Goal: Find specific page/section: Find specific page/section

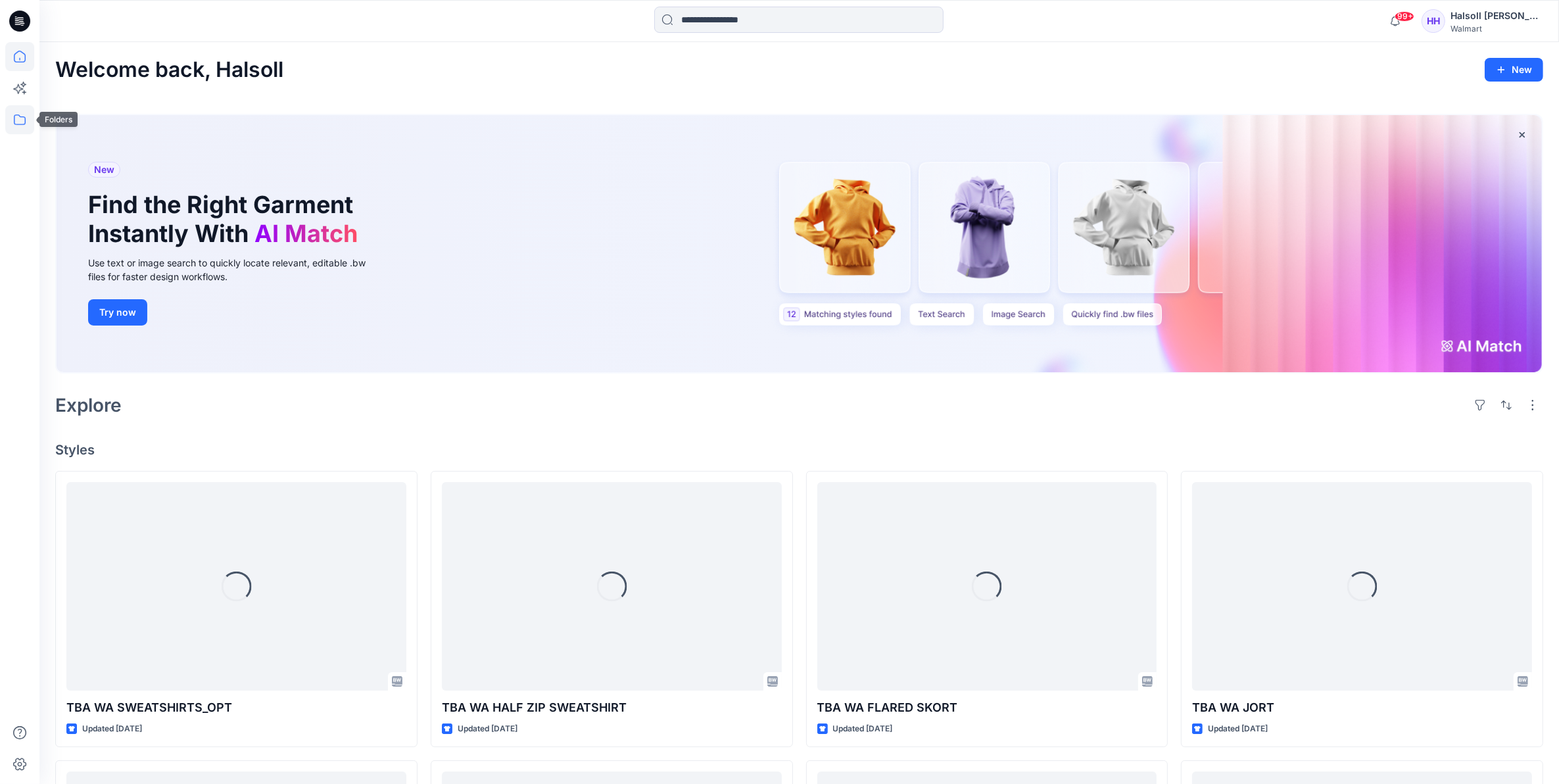
click at [10, 117] on icon at bounding box center [19, 120] width 29 height 29
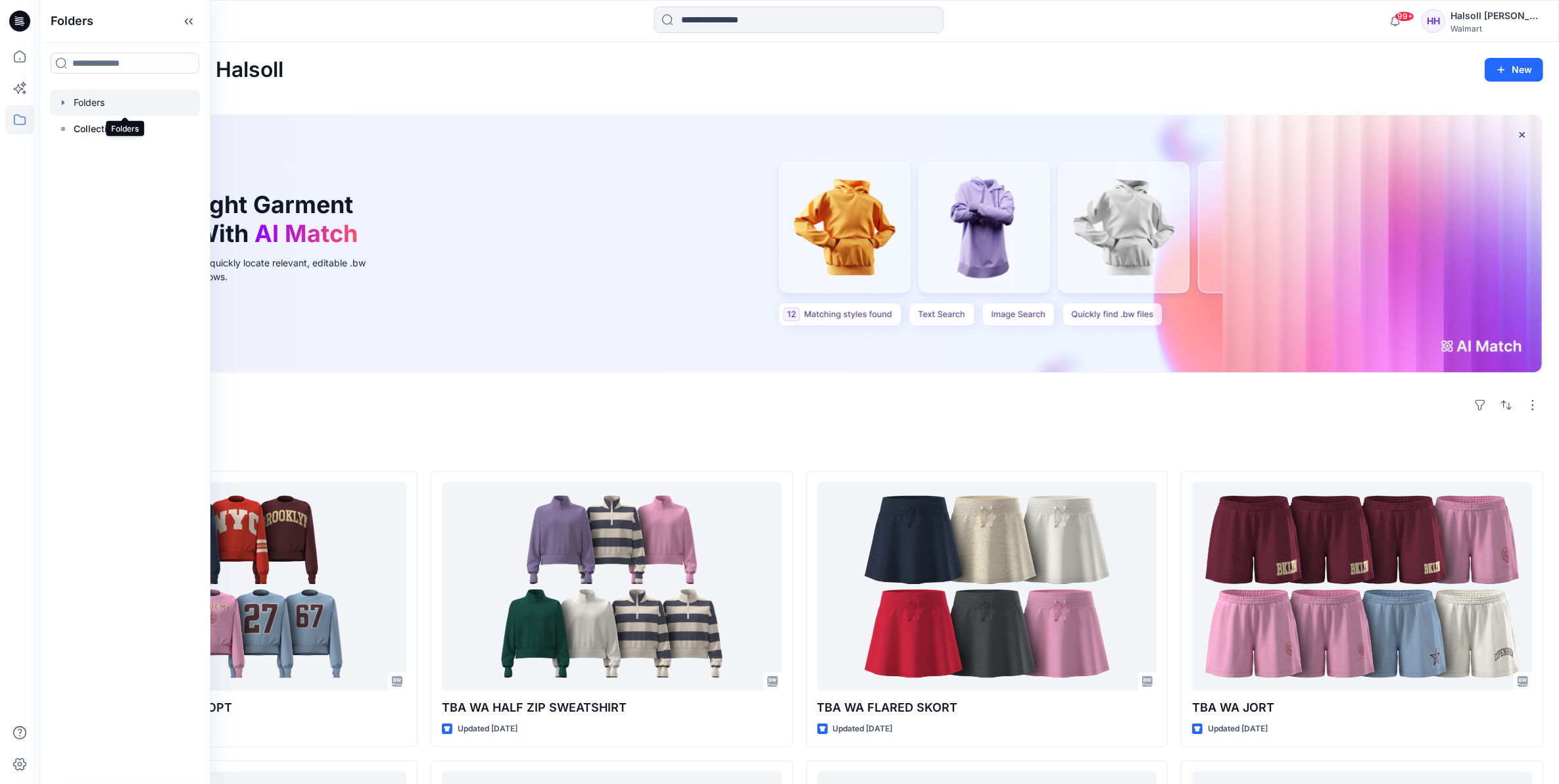
click at [115, 104] on div at bounding box center [125, 102] width 150 height 26
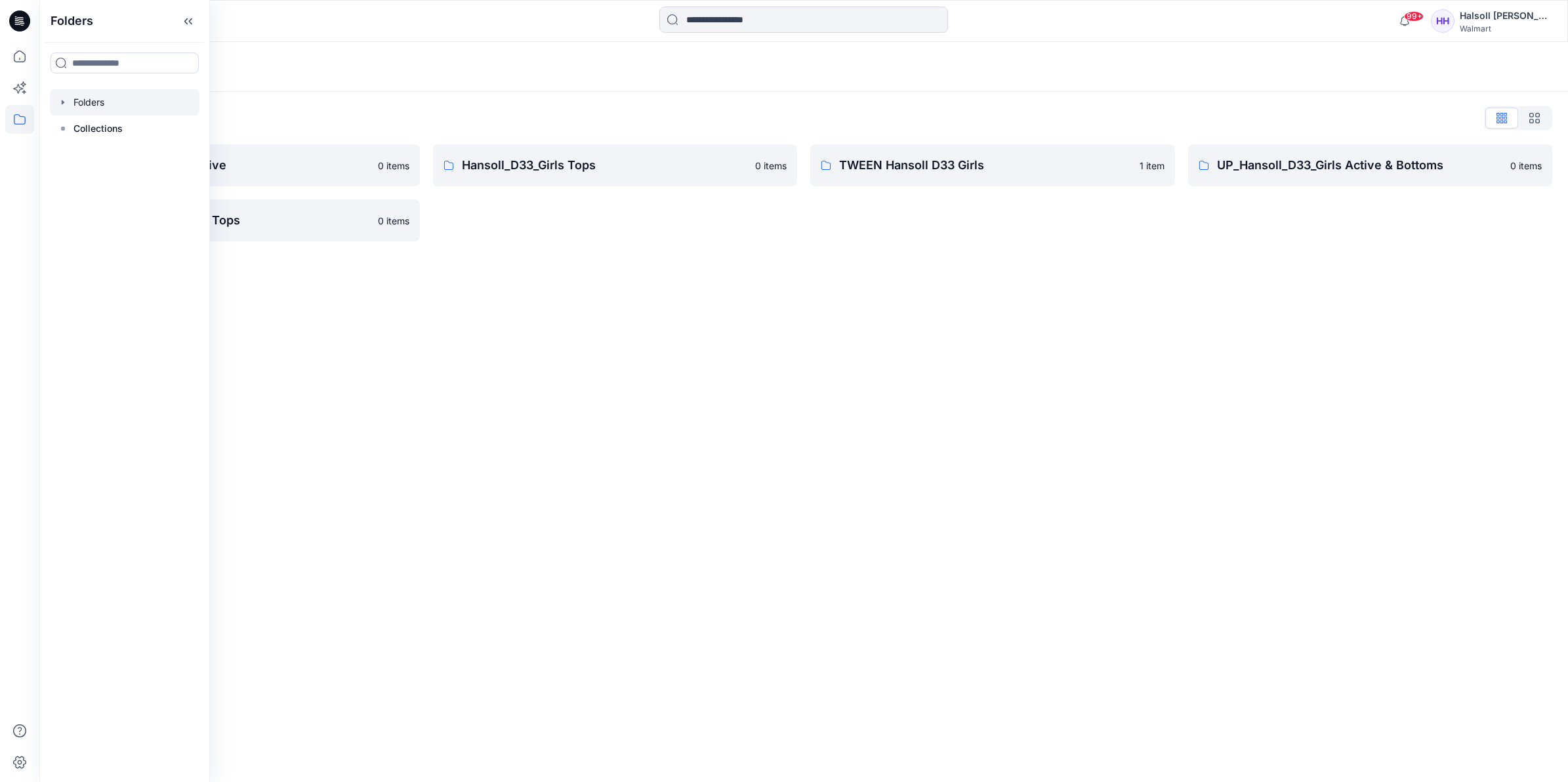
click at [605, 324] on div "Folders Folders List Hansoll_D33_Girls Active 0 items UP_Hansoll_D33_Girls Tops…" at bounding box center [803, 411] width 1528 height 739
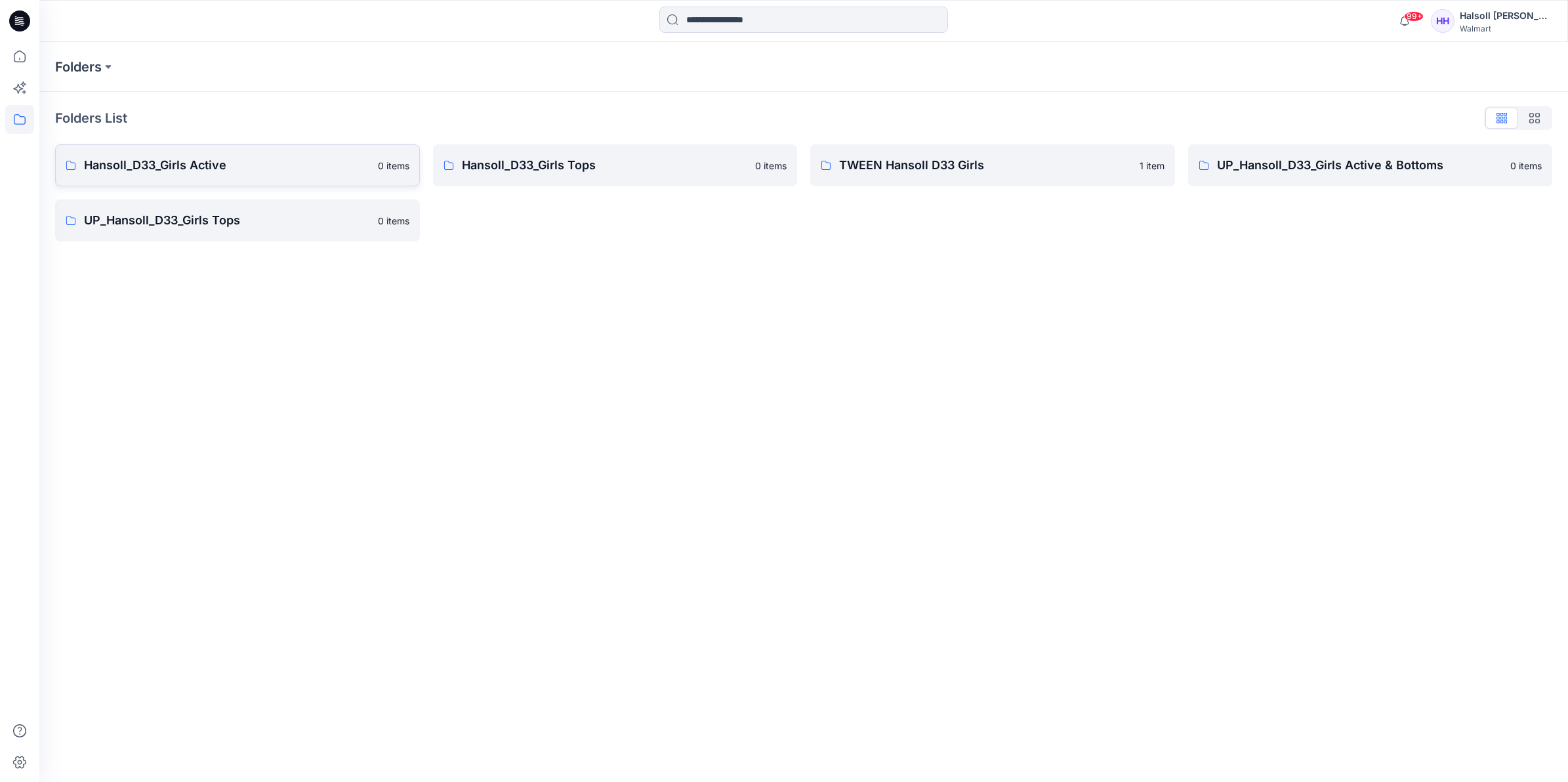
click at [257, 173] on p "Hansoll_D33_Girls Active" at bounding box center [227, 165] width 286 height 18
click at [220, 231] on link "UP_Hansoll_D33_Girls Tops 0 items" at bounding box center [238, 220] width 364 height 42
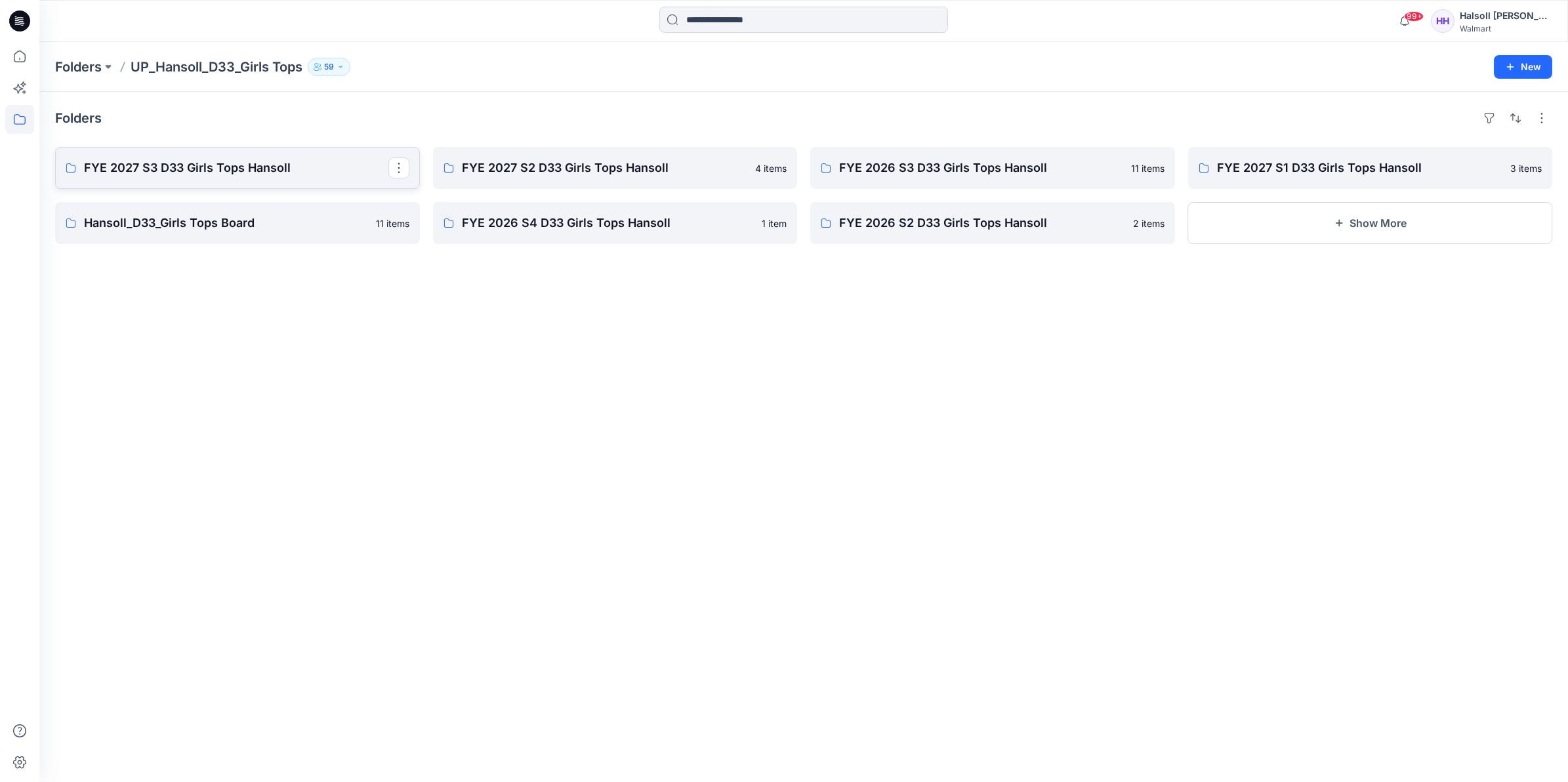
click at [253, 180] on link "FYE 2027 S3 D33 Girls Tops Hansoll" at bounding box center [238, 167] width 364 height 42
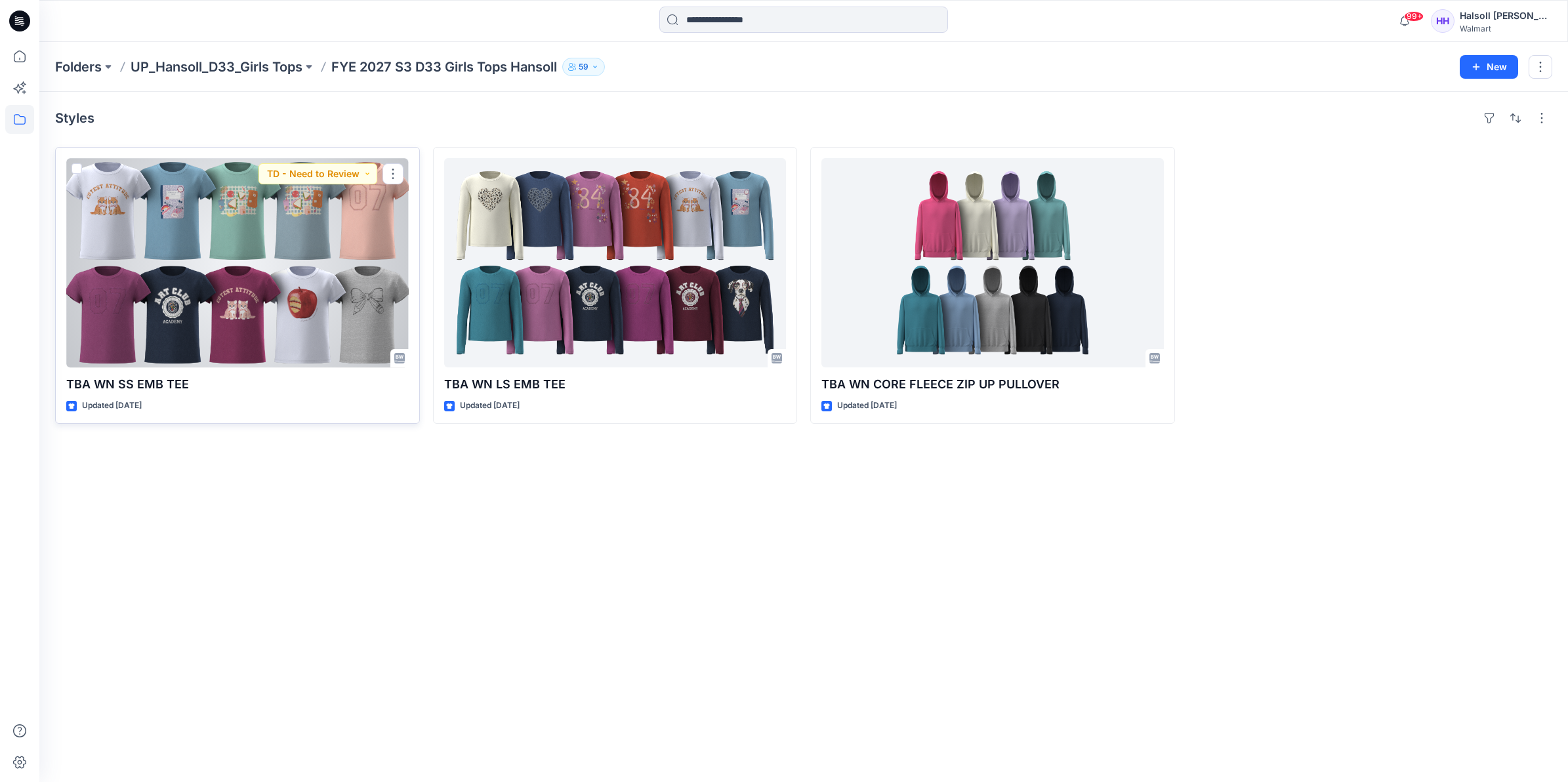
click at [256, 296] on div at bounding box center [238, 263] width 342 height 209
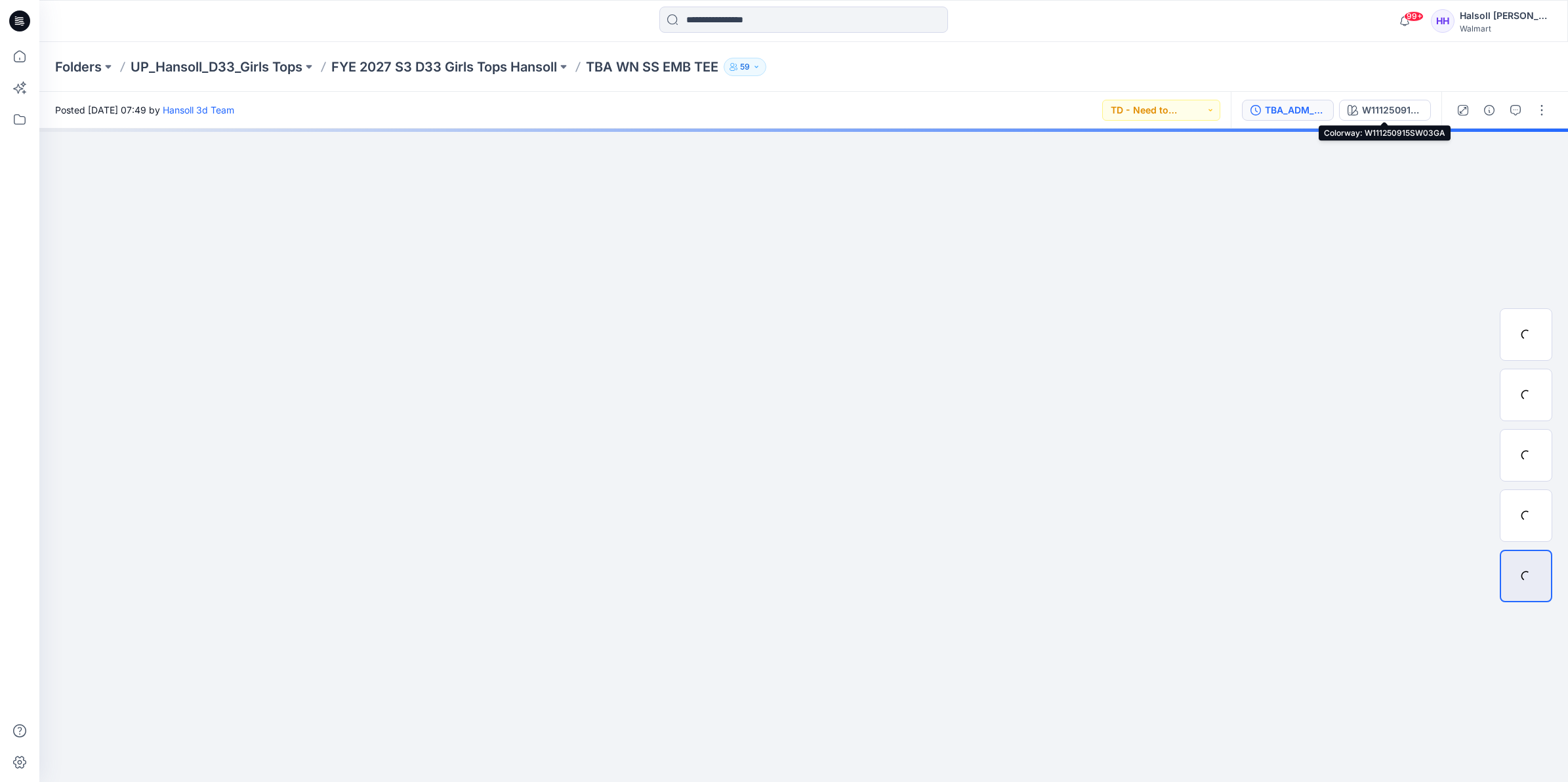
click at [1306, 112] on div "TBA_ADM_FC WN SS EMB TEE_ASTM" at bounding box center [1294, 110] width 60 height 15
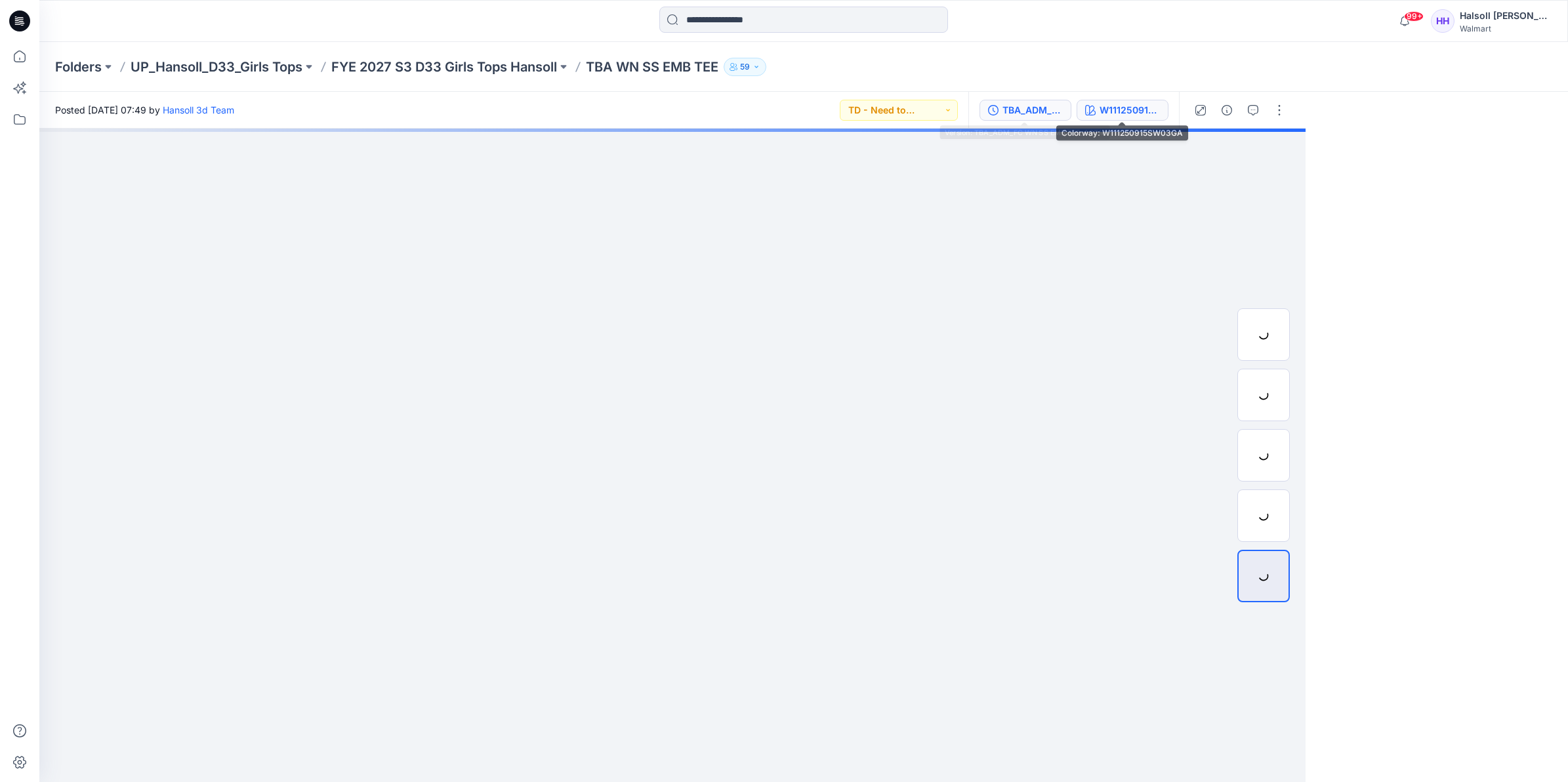
click at [1145, 108] on div "W111250915SW03GA" at bounding box center [1129, 110] width 60 height 15
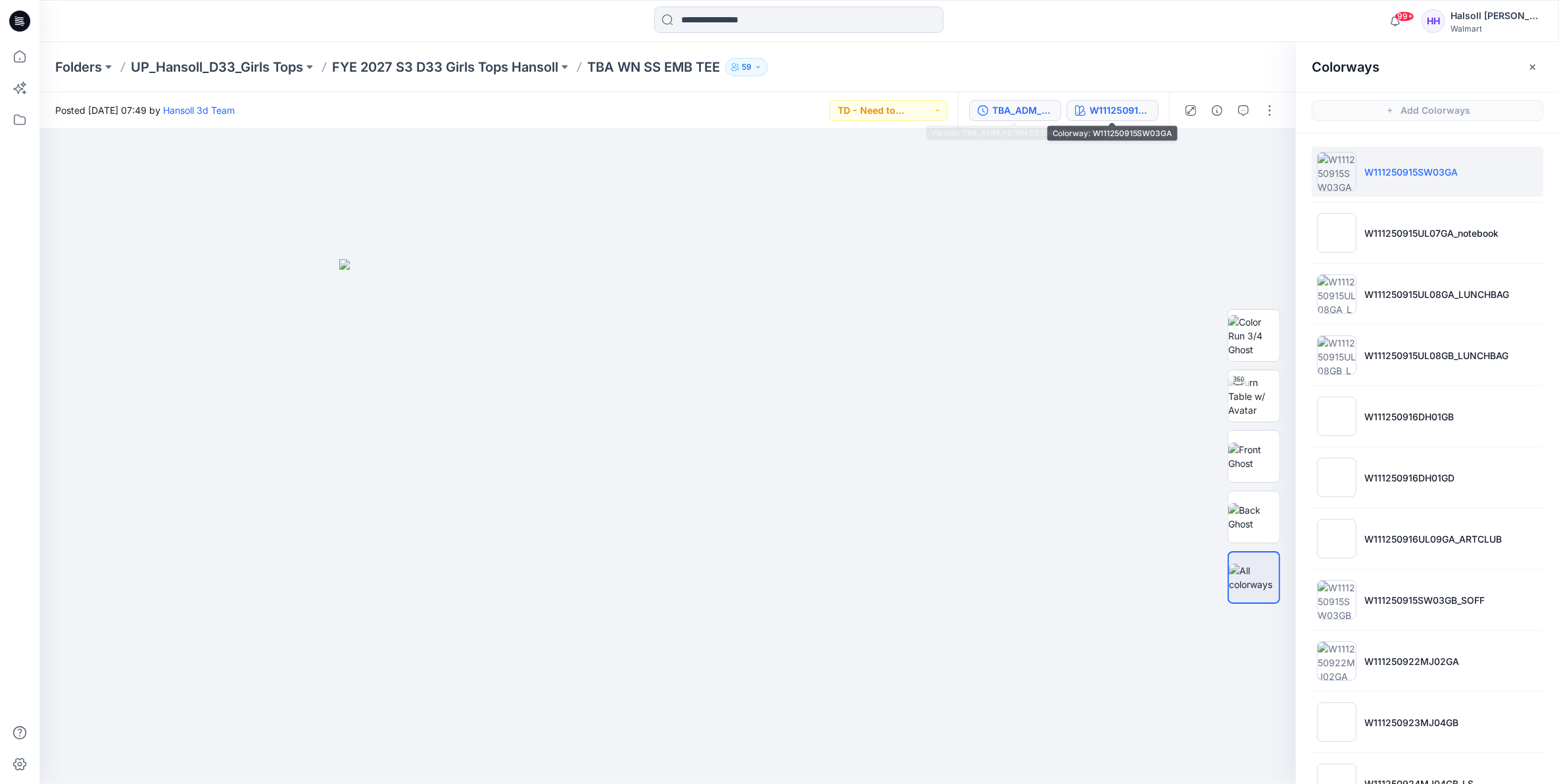
click at [1041, 104] on div "TBA_ADM_FC WN SS EMB TEE_ASTM" at bounding box center [1022, 110] width 60 height 15
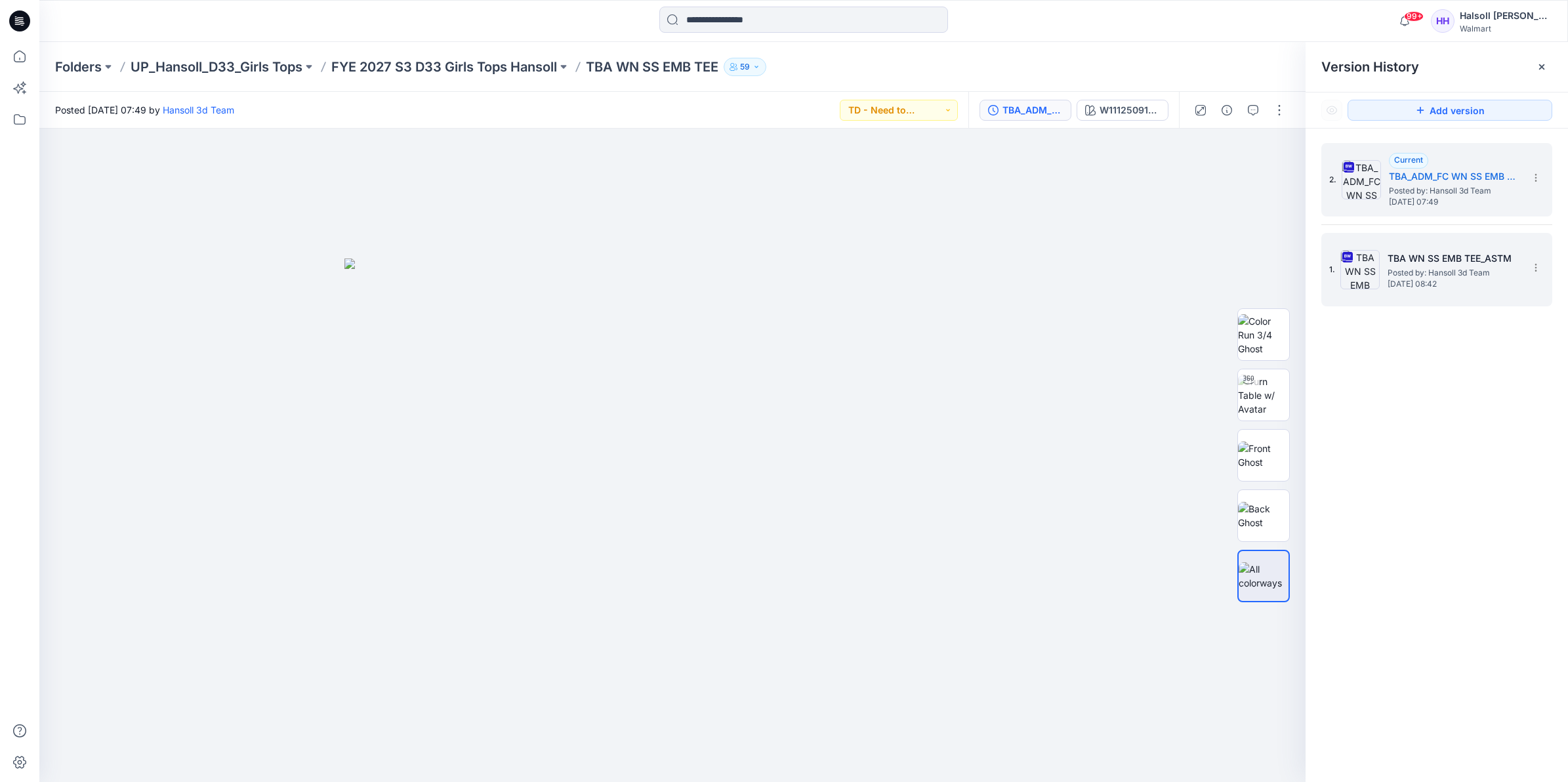
click at [1418, 272] on span "Posted by: Hansoll 3d Team" at bounding box center [1452, 273] width 131 height 13
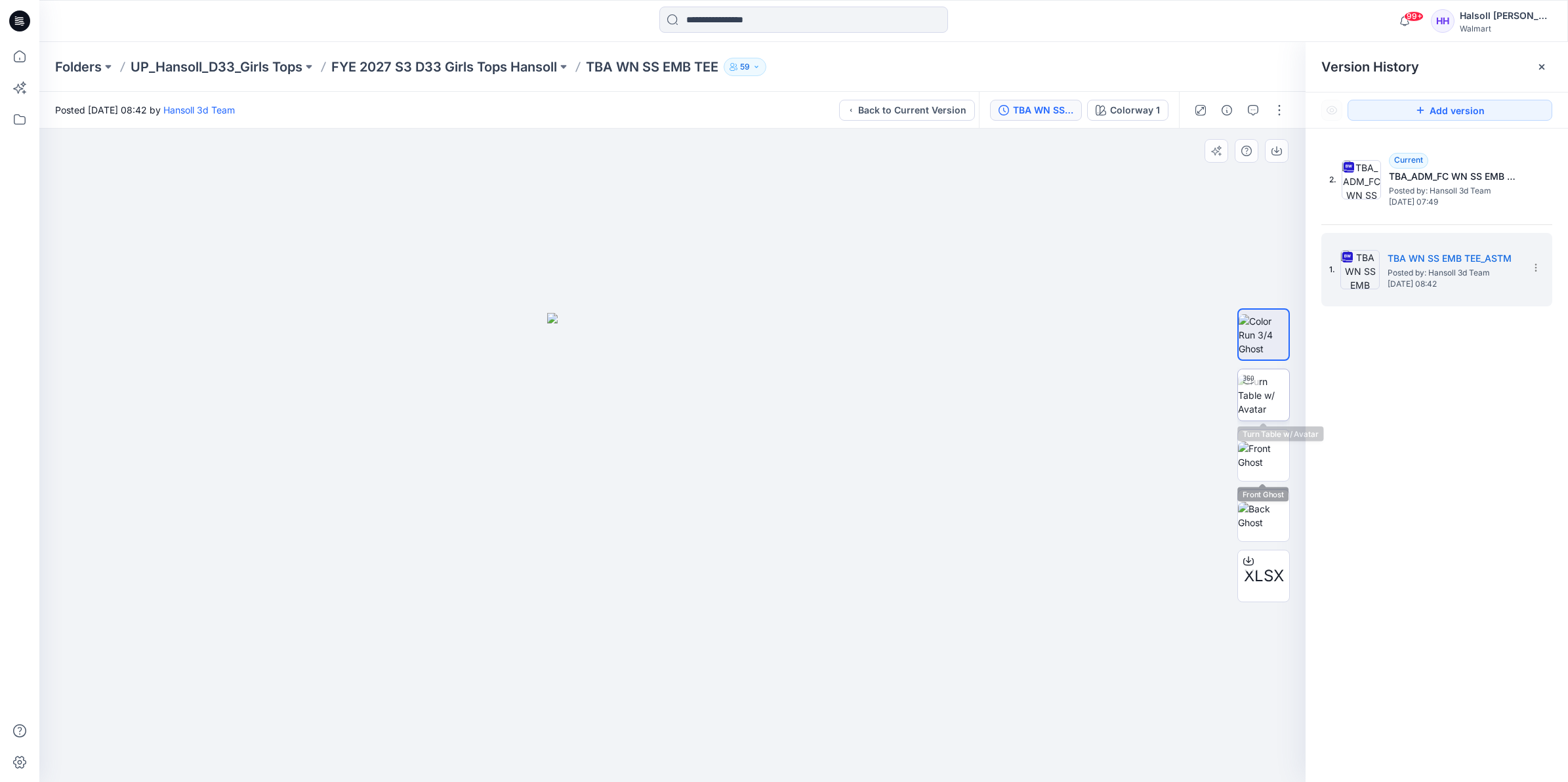
click at [1267, 416] on img at bounding box center [1263, 395] width 51 height 42
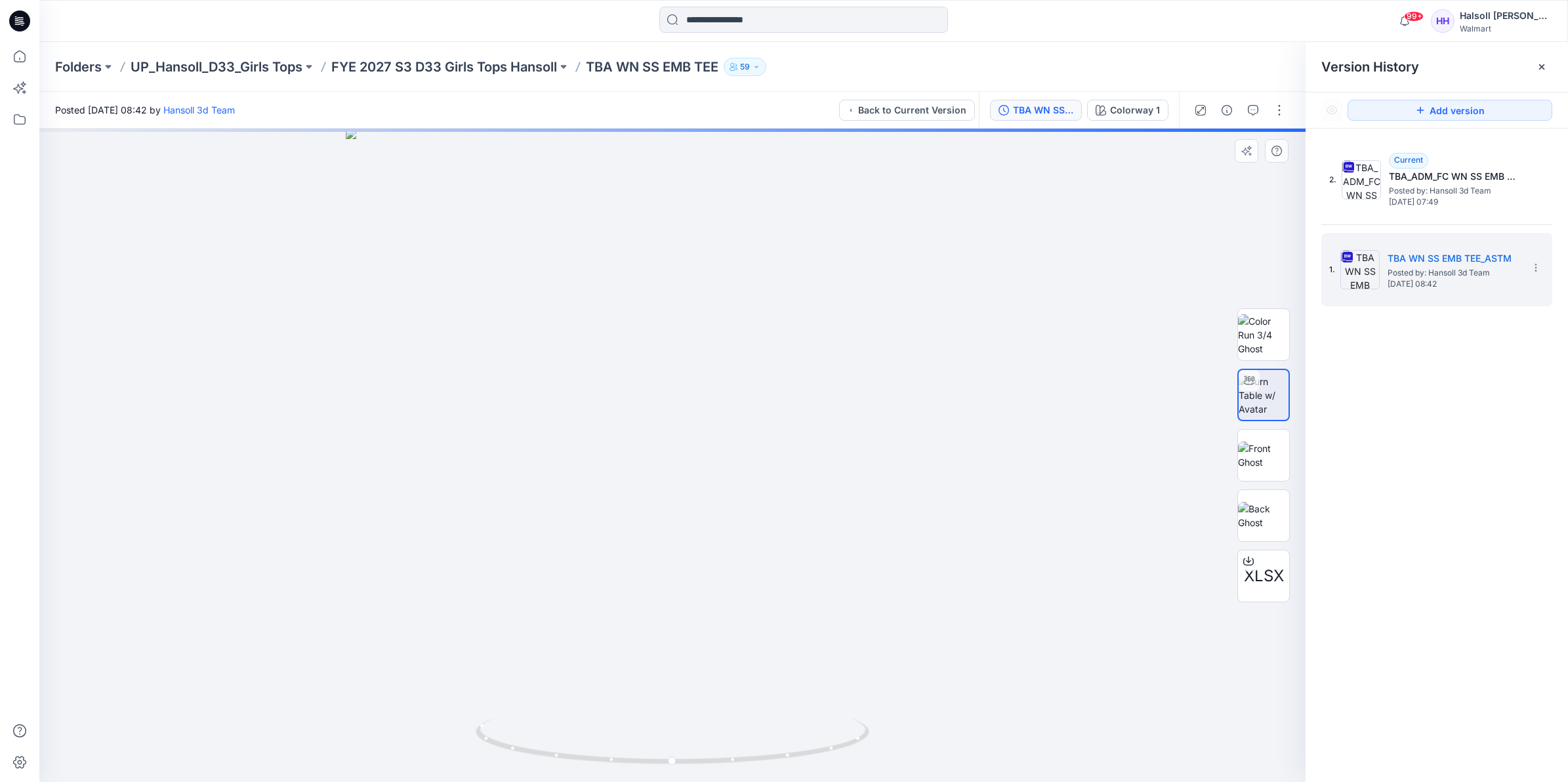
click at [955, 405] on div at bounding box center [672, 455] width 1266 height 654
click at [949, 421] on div at bounding box center [672, 455] width 1266 height 654
click at [1542, 73] on div at bounding box center [1541, 67] width 21 height 21
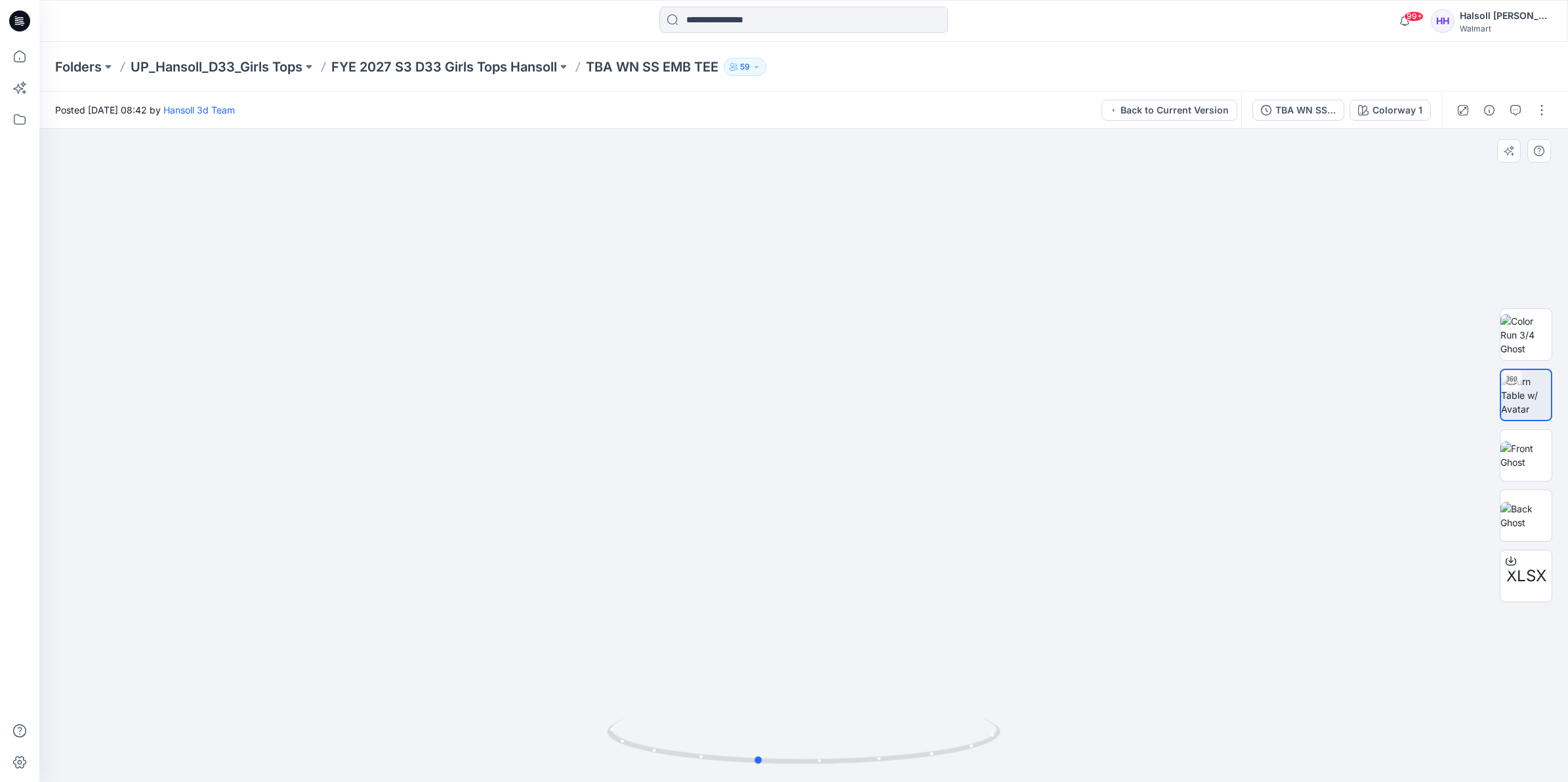
drag, startPoint x: 906, startPoint y: 764, endPoint x: 859, endPoint y: 771, distance: 47.5
click at [859, 771] on div at bounding box center [803, 749] width 394 height 66
drag, startPoint x: 884, startPoint y: 768, endPoint x: 841, endPoint y: 773, distance: 43.3
click at [841, 773] on img at bounding box center [803, 750] width 394 height 64
drag, startPoint x: 1312, startPoint y: 593, endPoint x: 1171, endPoint y: 629, distance: 145.5
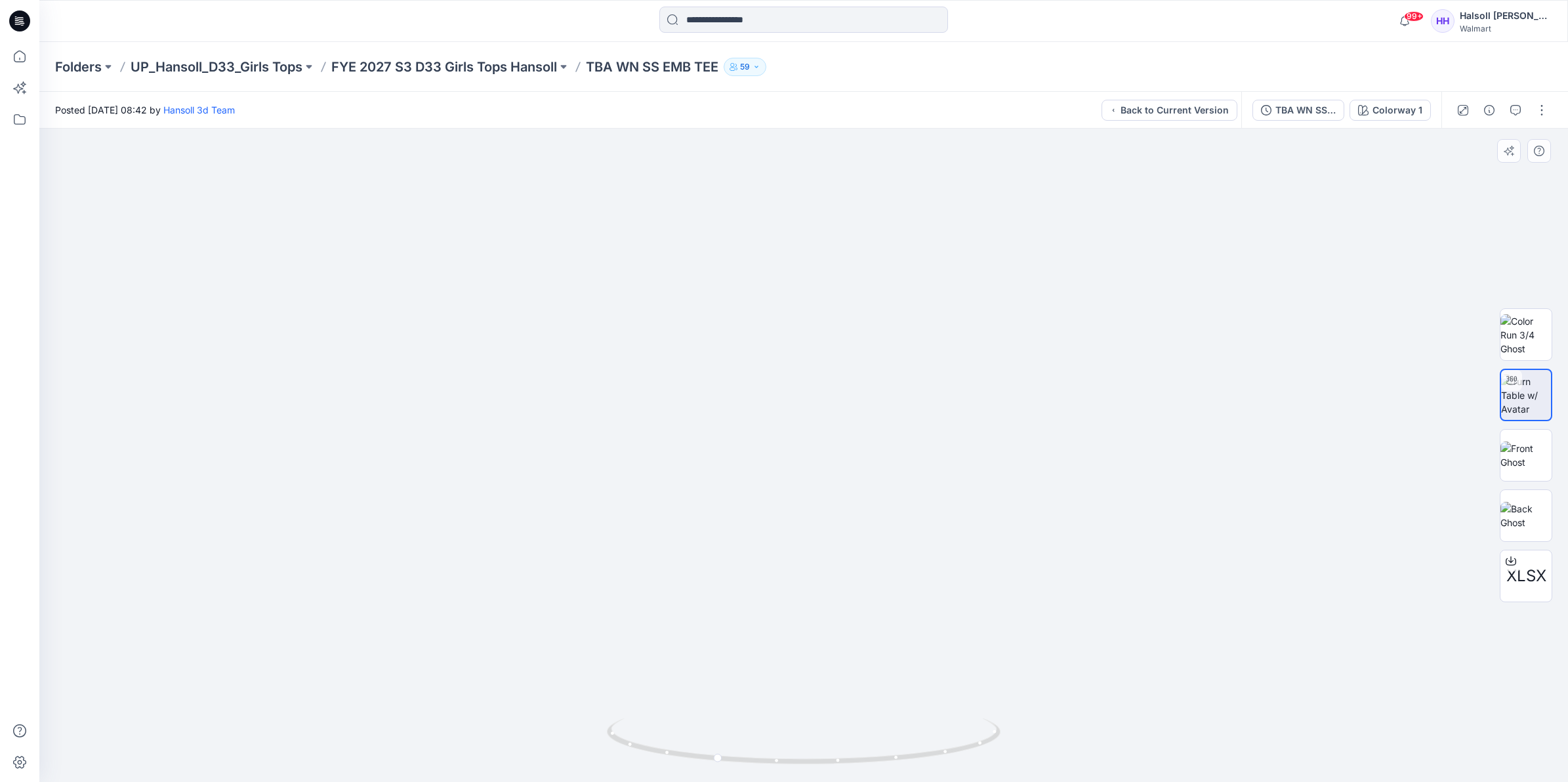
click at [1312, 593] on div at bounding box center [803, 455] width 1528 height 654
drag, startPoint x: 900, startPoint y: 766, endPoint x: 798, endPoint y: 774, distance: 102.3
click at [798, 774] on div at bounding box center [803, 749] width 394 height 66
